Goal: Task Accomplishment & Management: Manage account settings

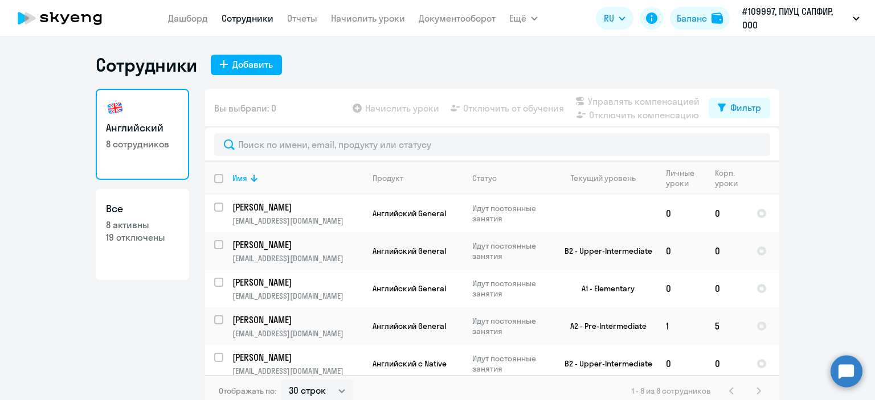
select select "30"
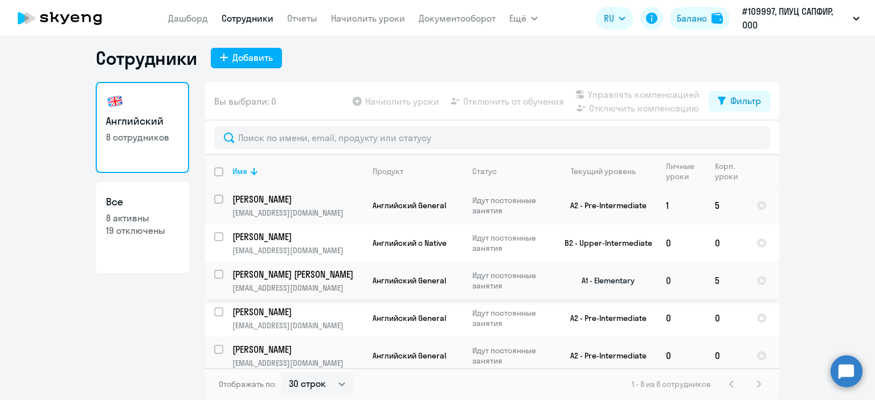
scroll to position [122, 0]
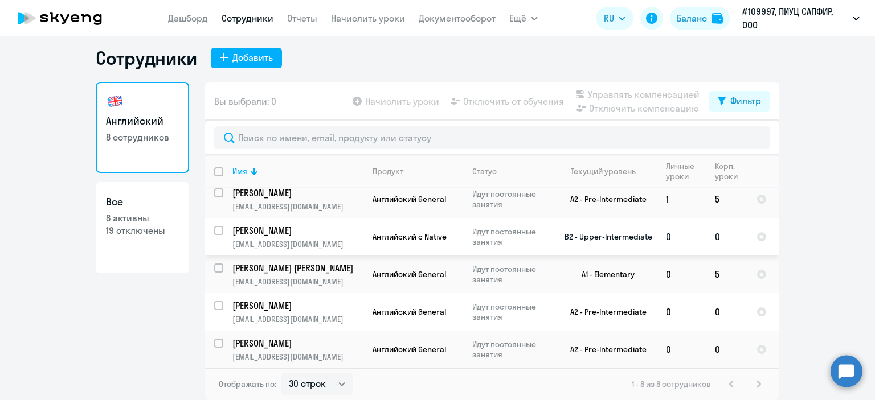
click at [275, 239] on p "[EMAIL_ADDRESS][DOMAIN_NAME]" at bounding box center [297, 244] width 130 height 10
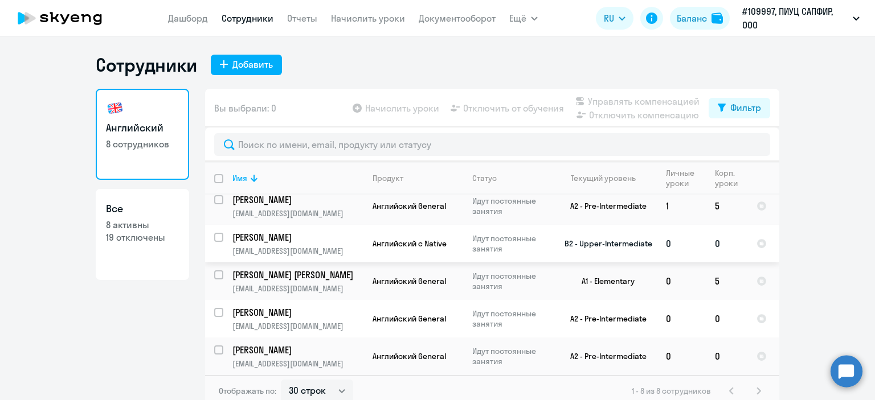
select select "english"
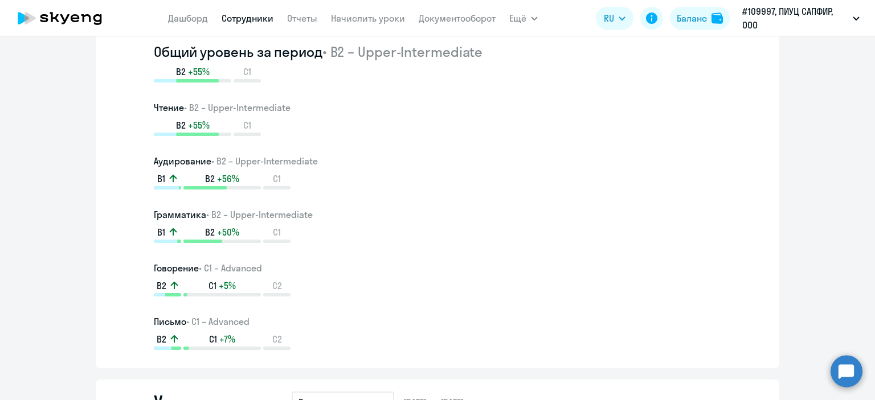
scroll to position [570, 0]
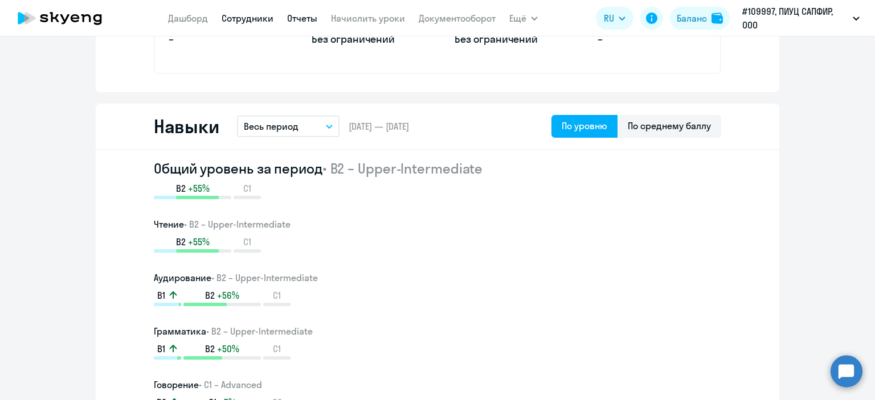
click at [298, 22] on link "Отчеты" at bounding box center [302, 18] width 30 height 11
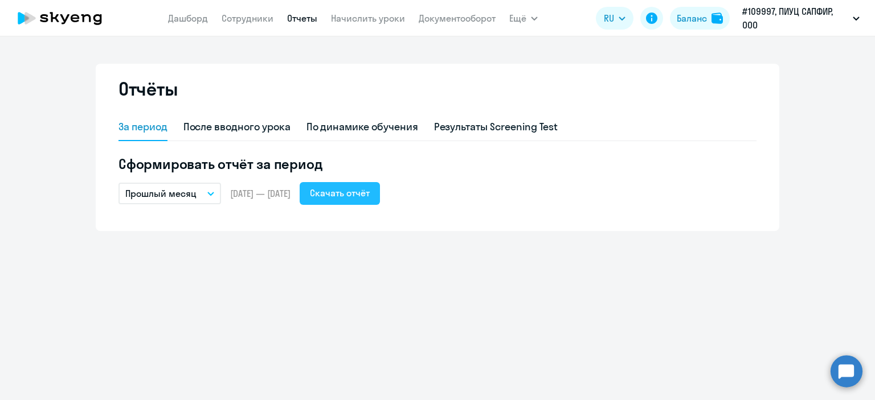
click at [370, 198] on div "Скачать отчёт" at bounding box center [340, 193] width 60 height 14
click at [355, 18] on link "Начислить уроки" at bounding box center [368, 18] width 74 height 11
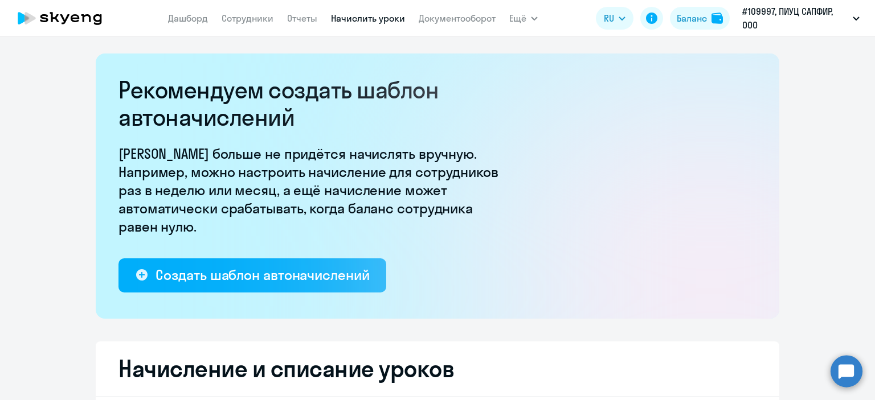
select select "10"
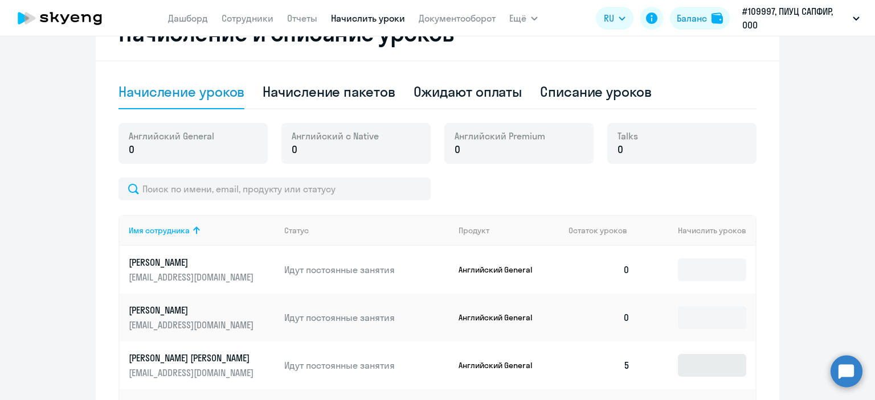
scroll to position [318, 0]
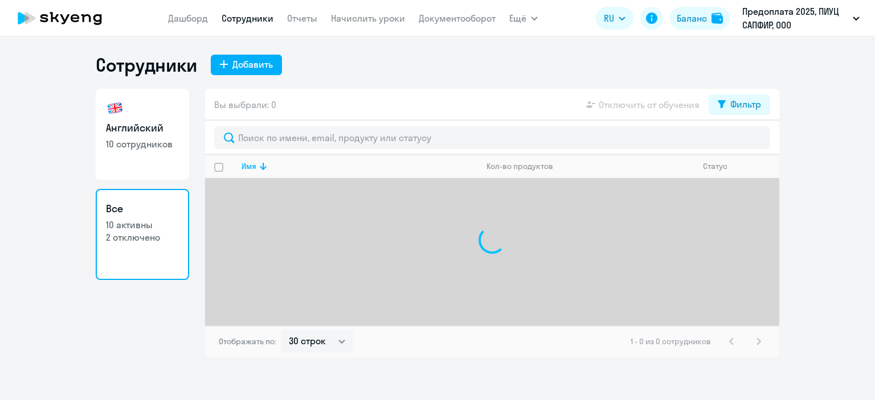
select select "30"
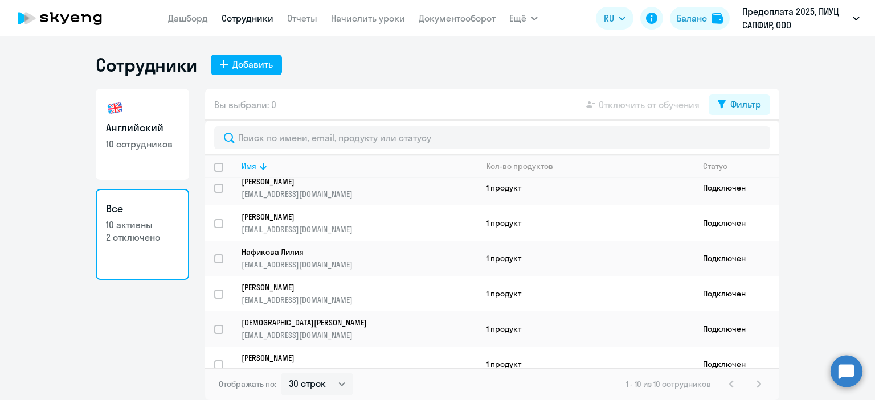
scroll to position [166, 0]
